Goal: Task Accomplishment & Management: Complete application form

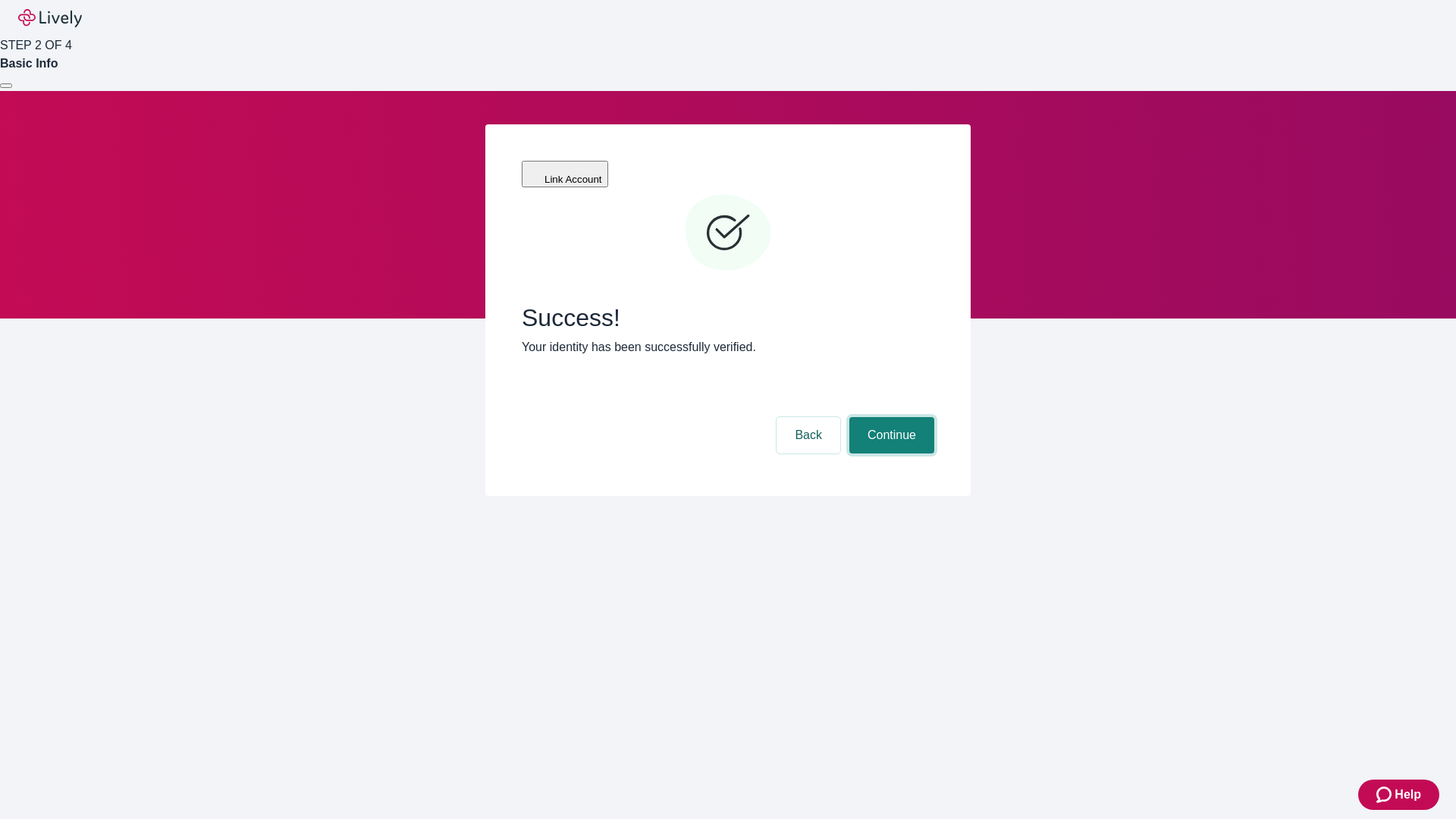
click at [890, 417] on button "Continue" at bounding box center [891, 436] width 85 height 36
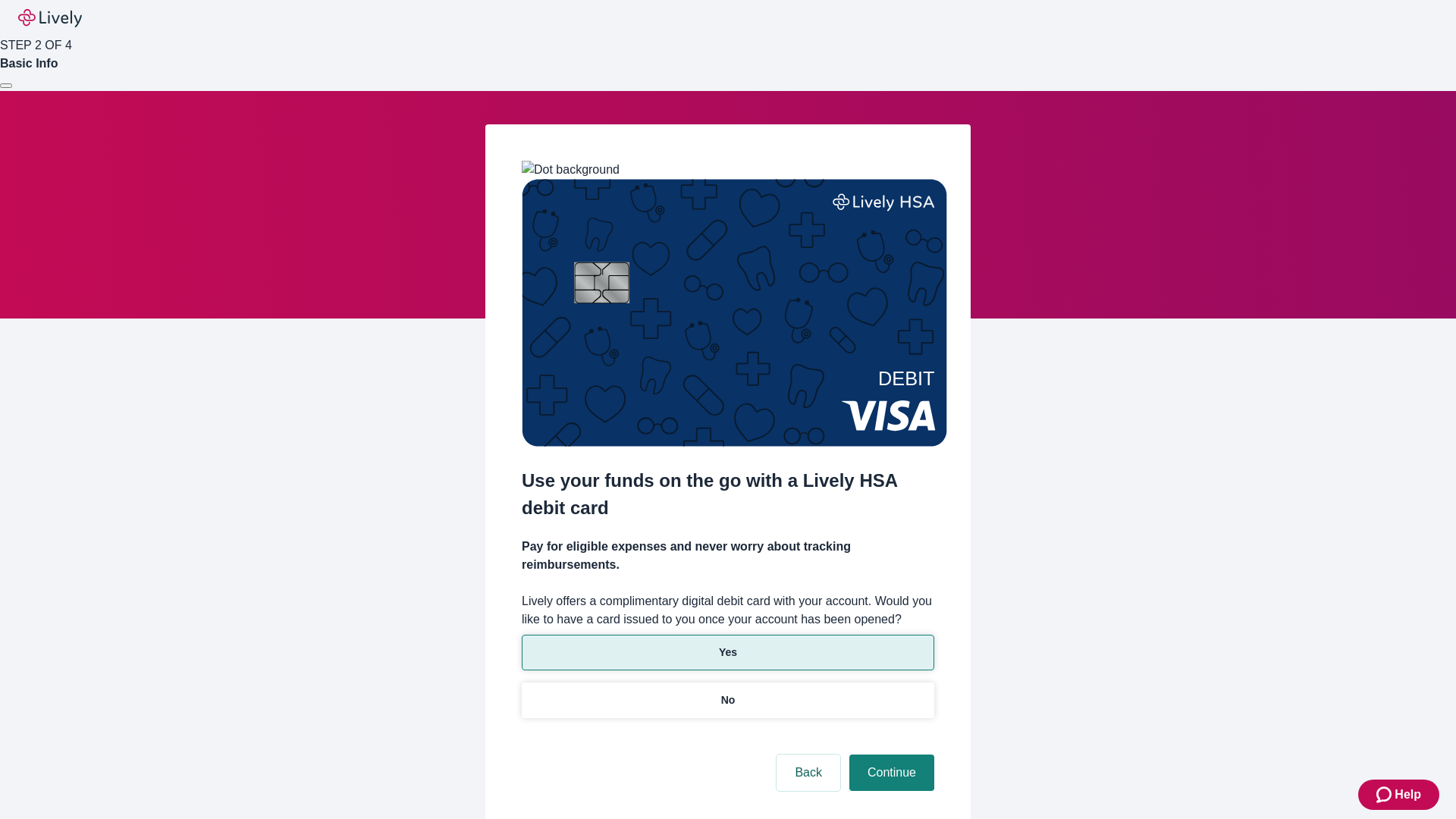
click at [728, 645] on p "Yes" at bounding box center [728, 653] width 18 height 16
click at [890, 755] on button "Continue" at bounding box center [891, 773] width 85 height 36
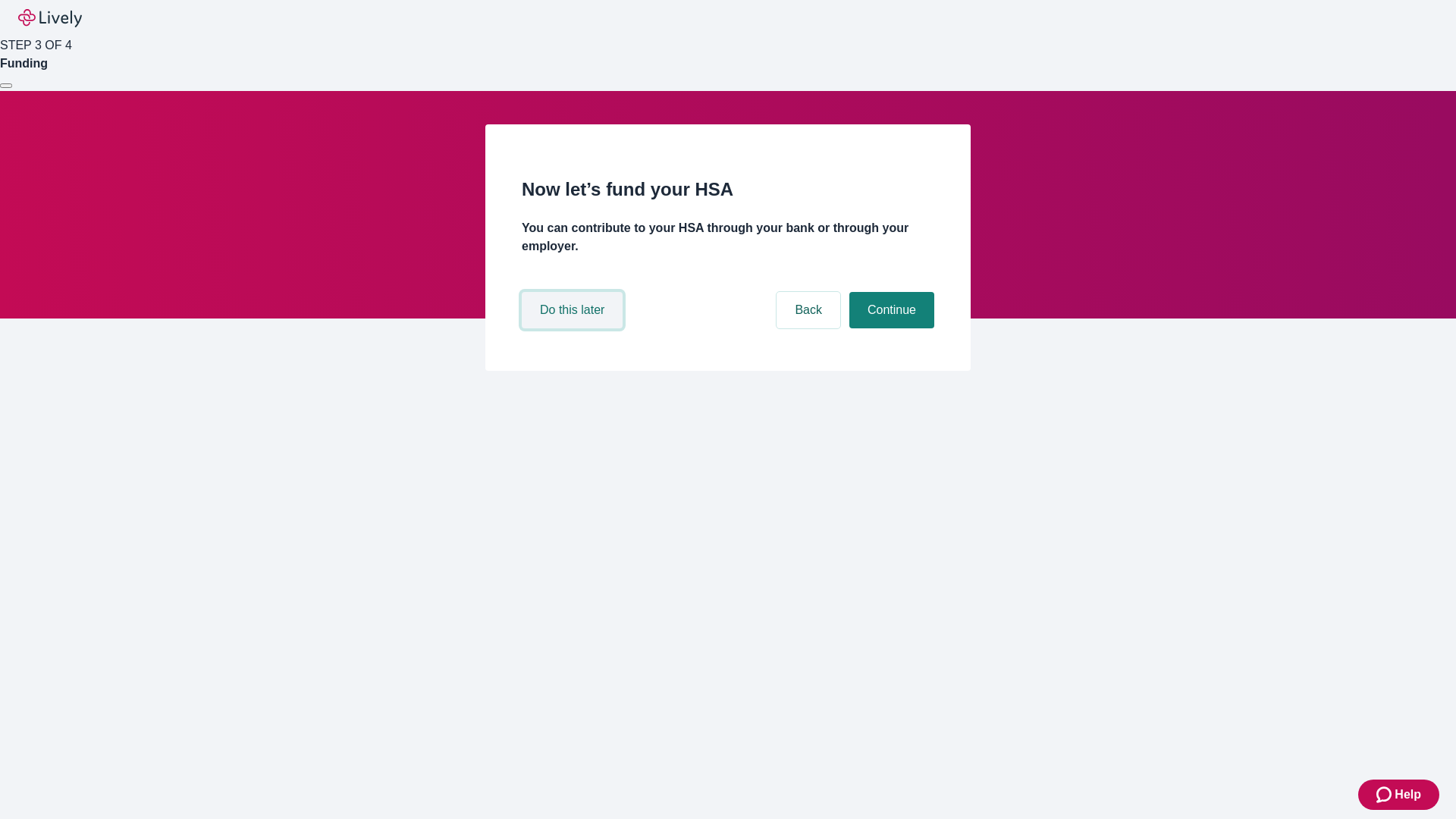
click at [574, 329] on button "Do this later" at bounding box center [572, 310] width 101 height 36
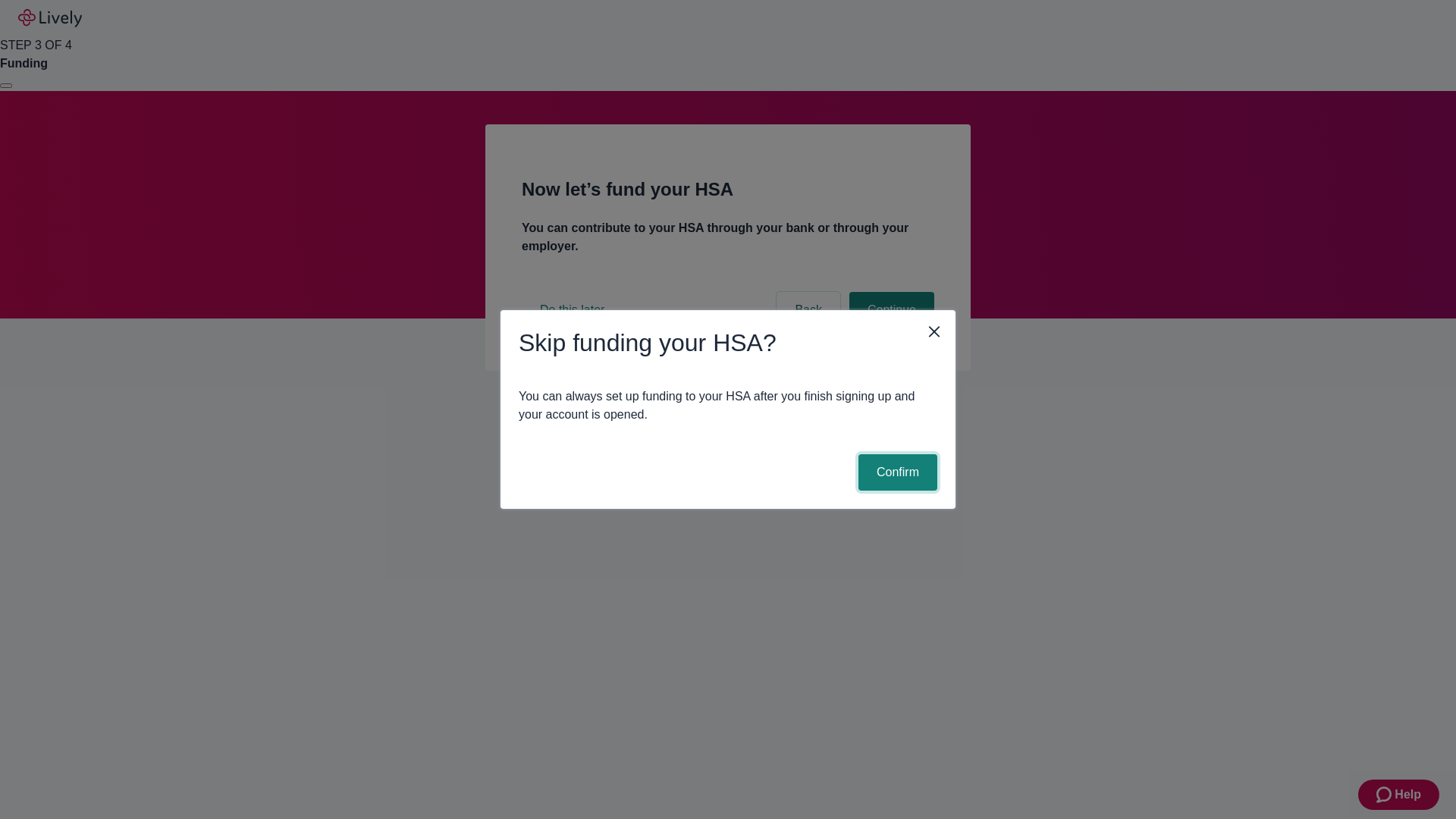
click at [895, 473] on button "Confirm" at bounding box center [898, 473] width 79 height 36
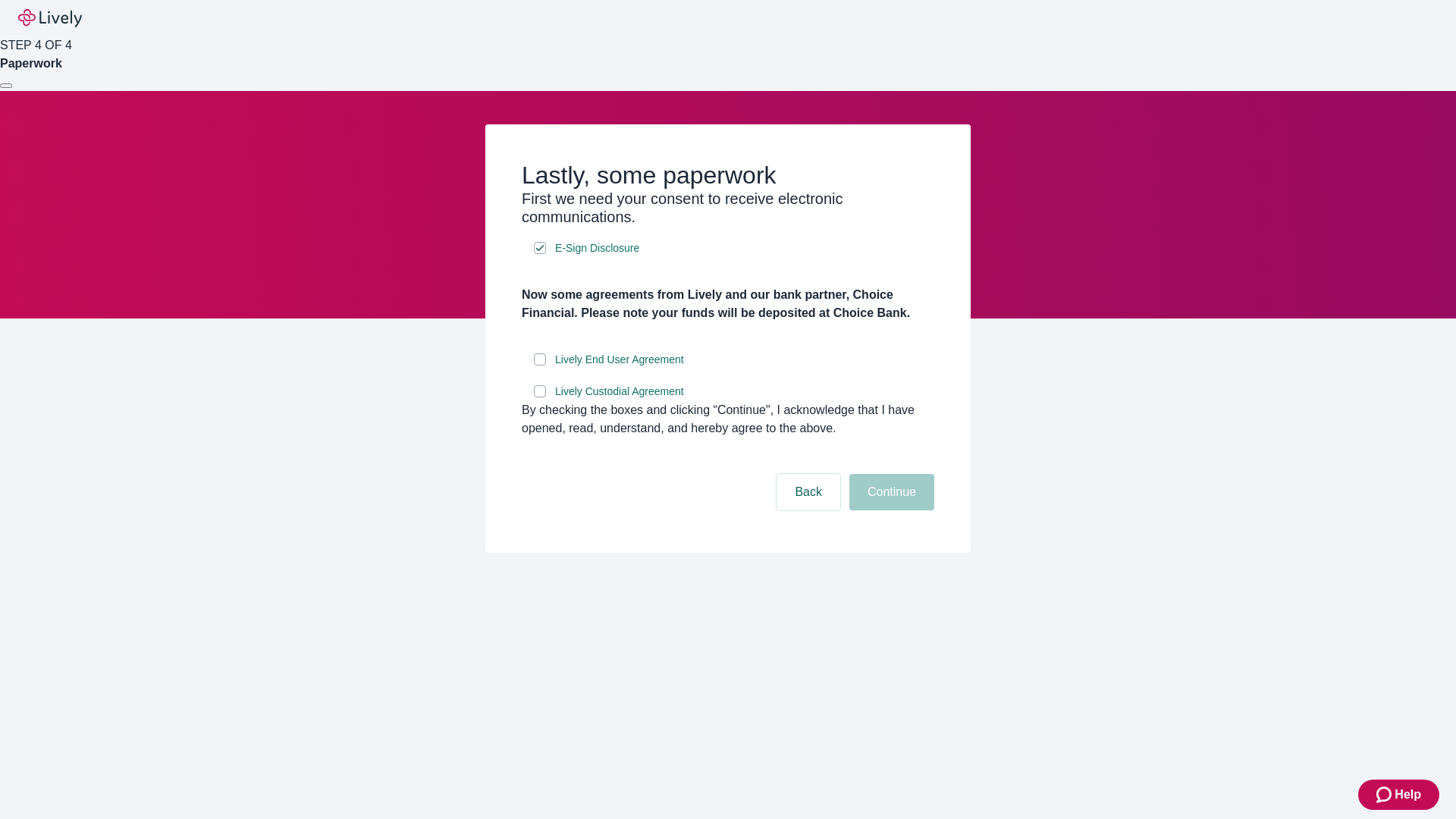
click at [540, 366] on input "Lively End User Agreement" at bounding box center [539, 359] width 12 height 12
checkbox input "true"
click at [540, 398] on input "Lively Custodial Agreement" at bounding box center [539, 391] width 12 height 12
checkbox input "true"
click at [890, 511] on button "Continue" at bounding box center [891, 493] width 85 height 36
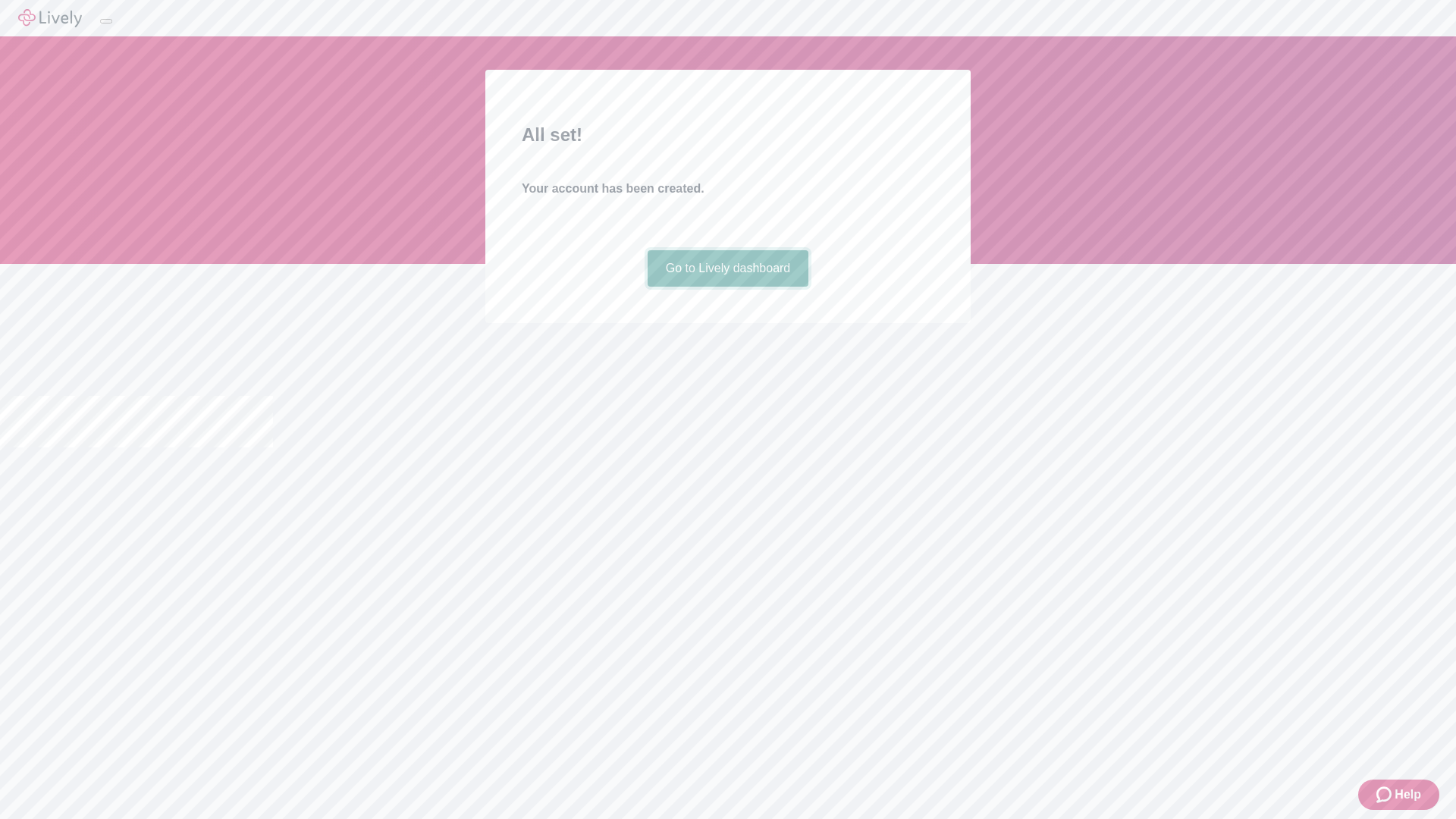
click at [728, 287] on link "Go to Lively dashboard" at bounding box center [728, 269] width 162 height 36
